Goal: Task Accomplishment & Management: Complete application form

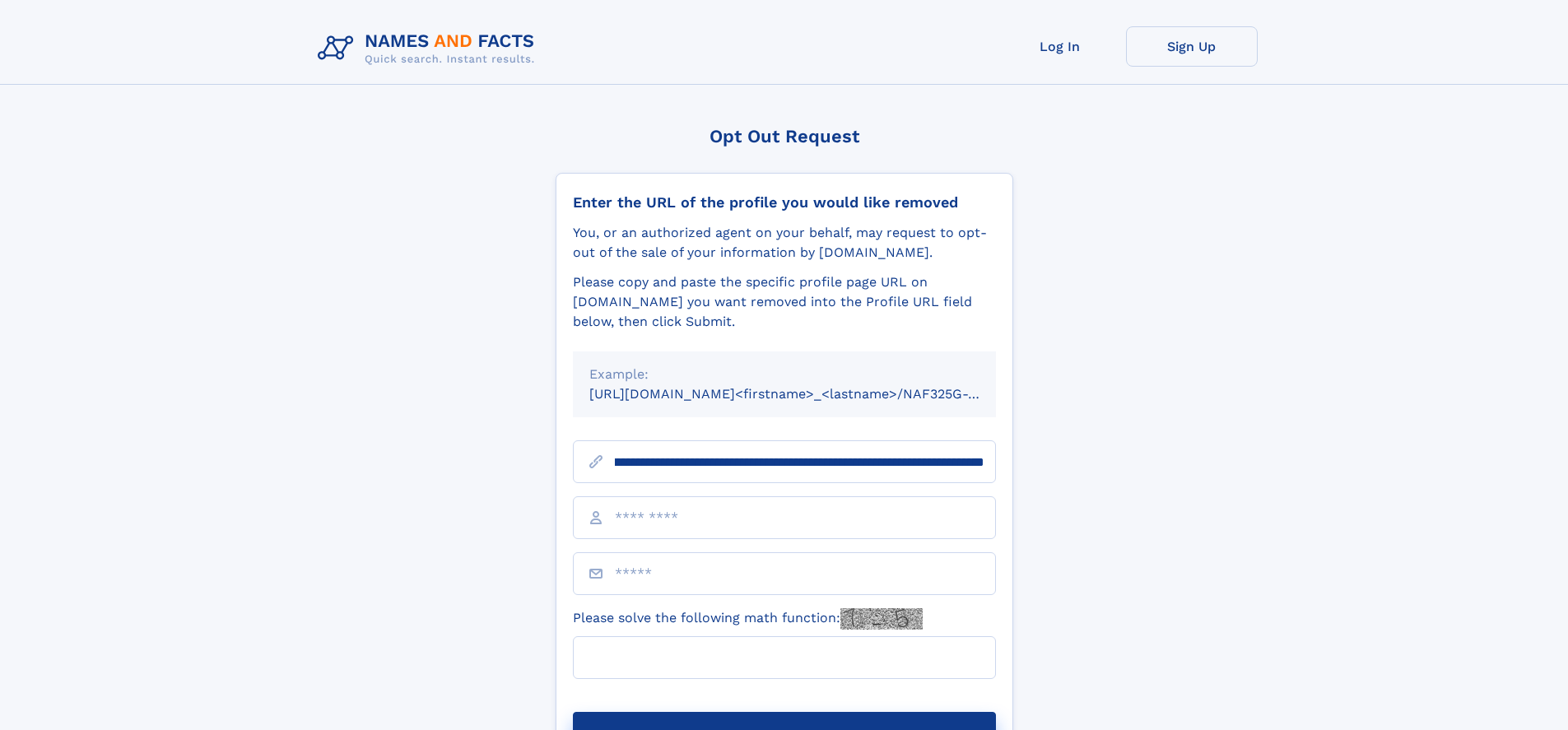
scroll to position [0, 200]
type input "**********"
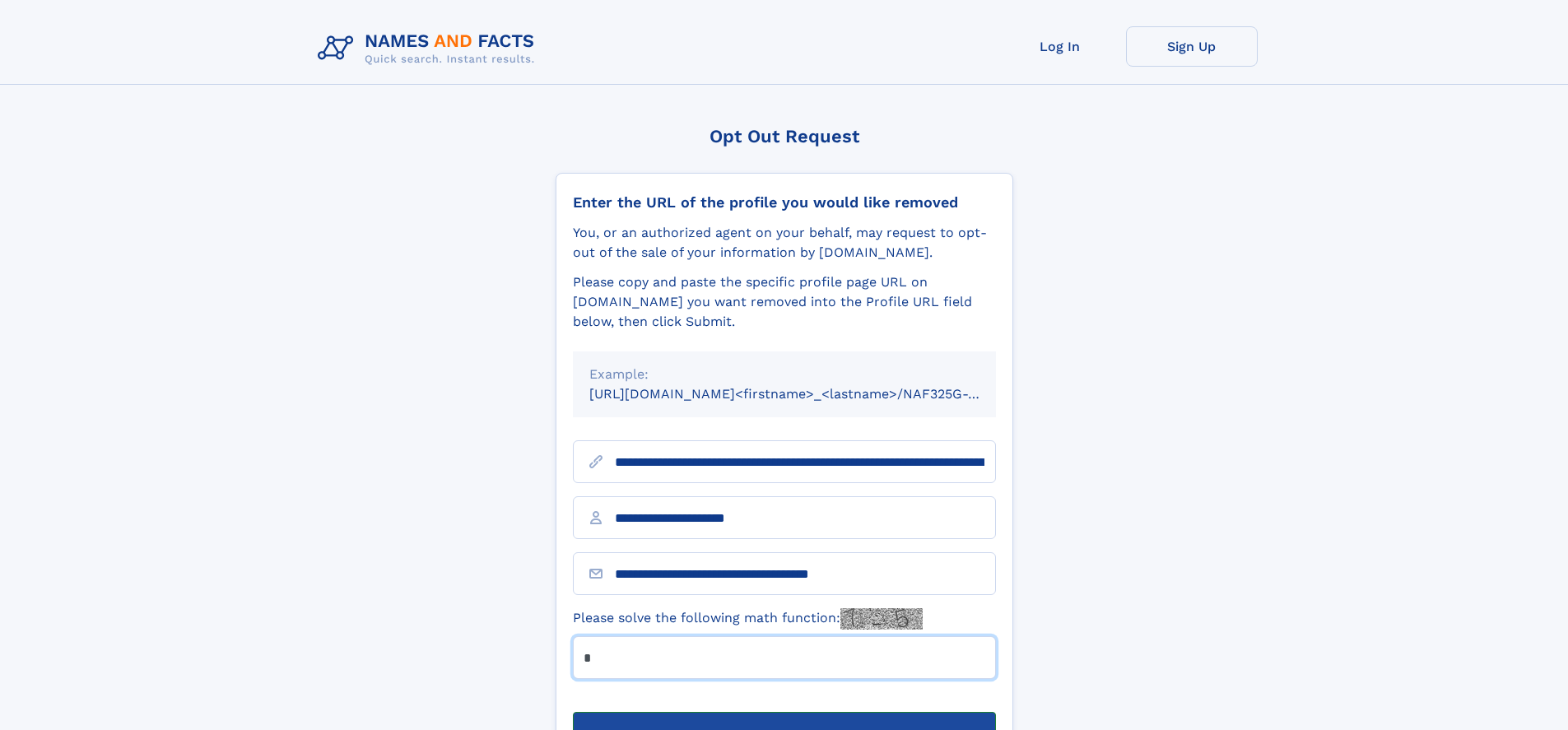
type input "*"
click at [784, 712] on button "Submit Opt Out Request" at bounding box center [785, 738] width 423 height 52
